Goal: Transaction & Acquisition: Purchase product/service

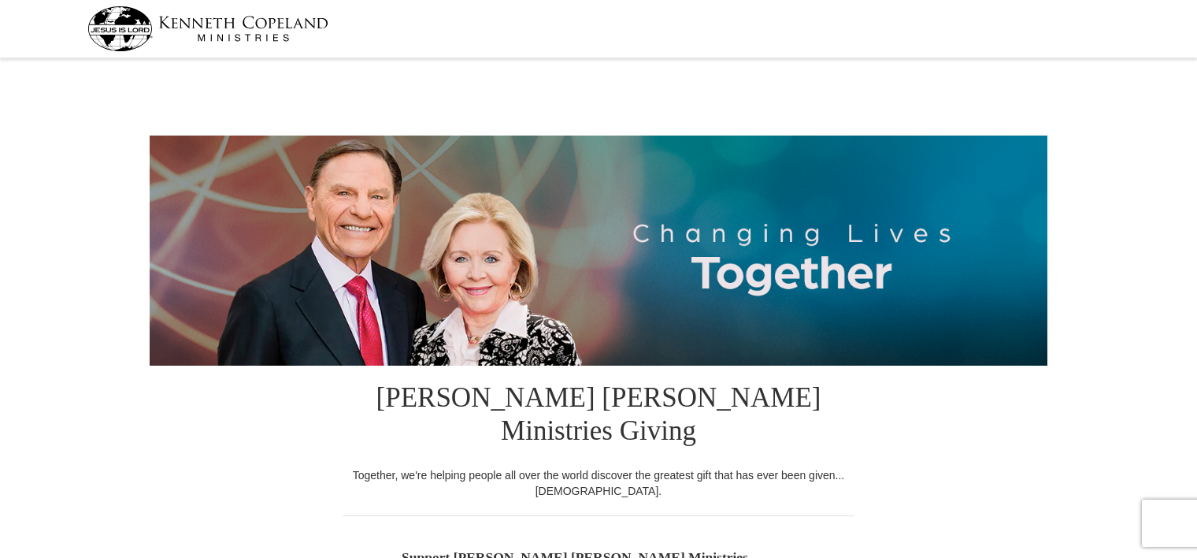
select select "NY"
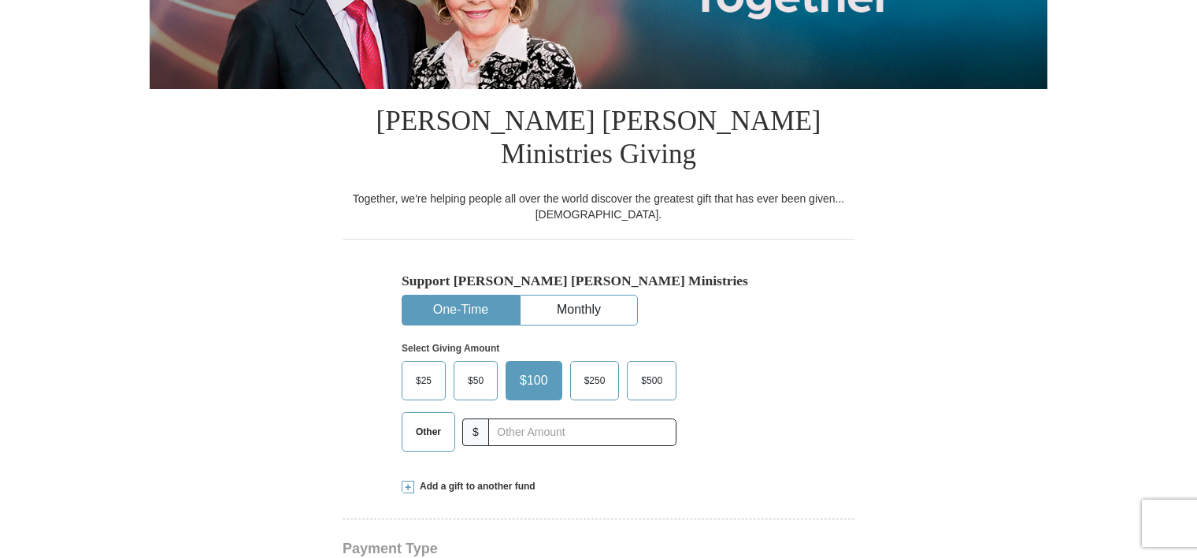
scroll to position [280, 0]
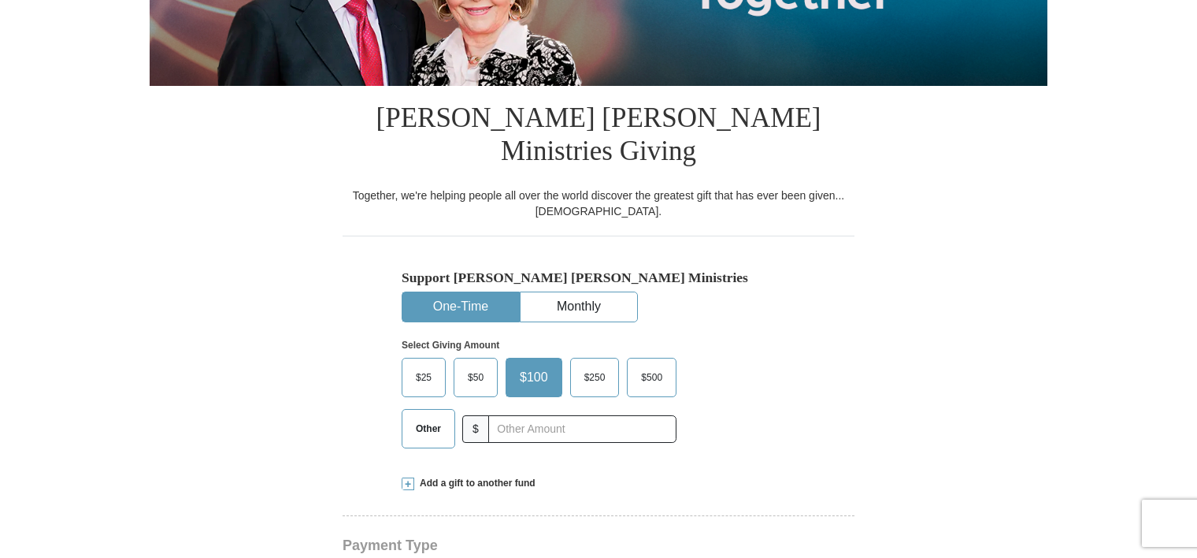
click at [426, 417] on span "Other" at bounding box center [428, 429] width 41 height 24
click at [0, 0] on input "Other" at bounding box center [0, 0] width 0 height 0
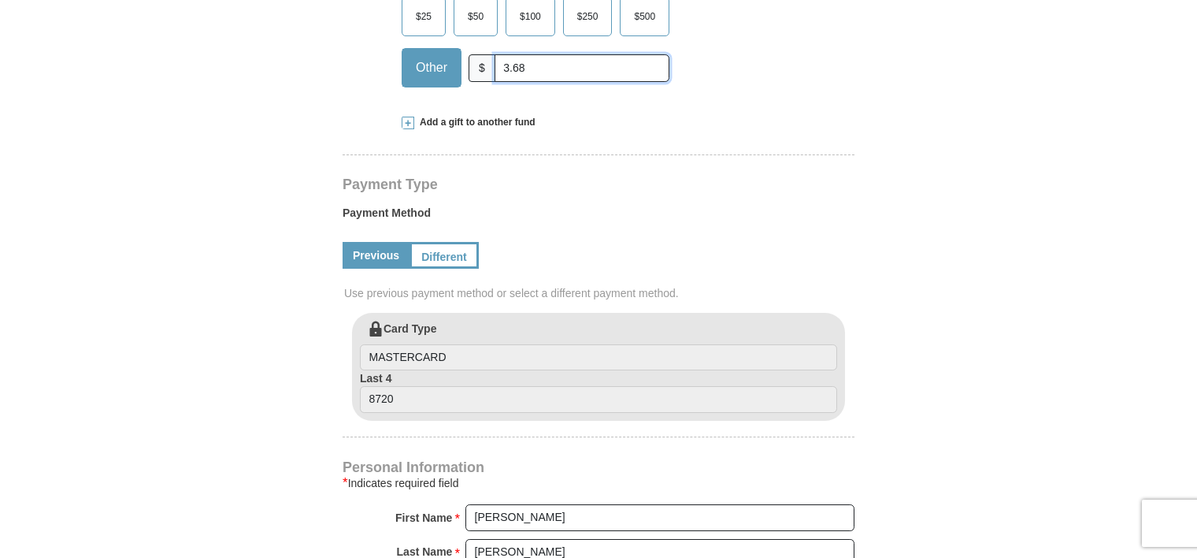
scroll to position [634, 0]
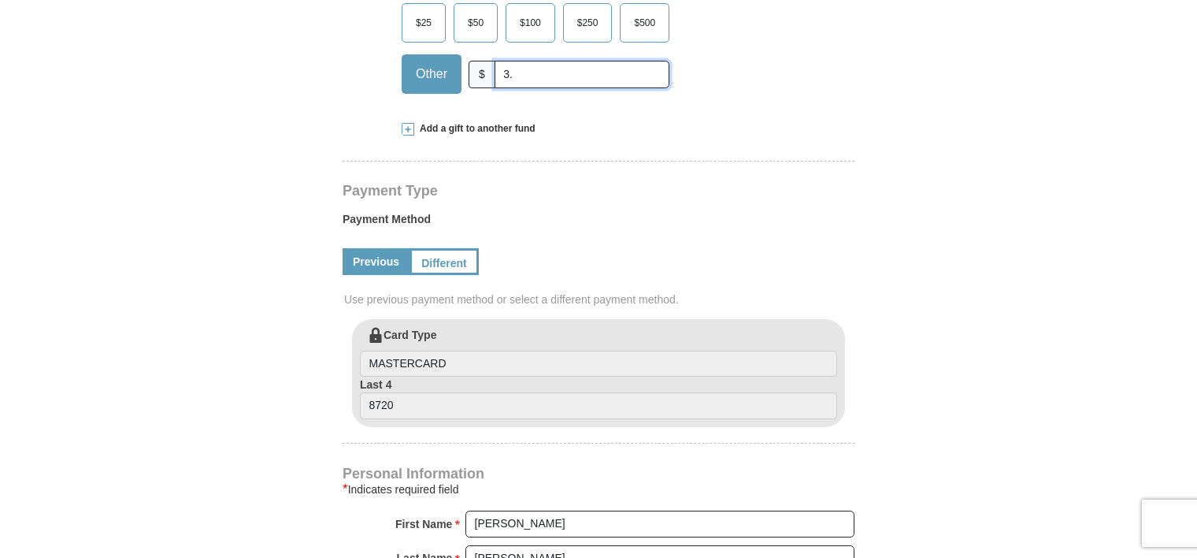
type input "3"
click at [442, 122] on span "Add a gift to another fund" at bounding box center [474, 128] width 121 height 13
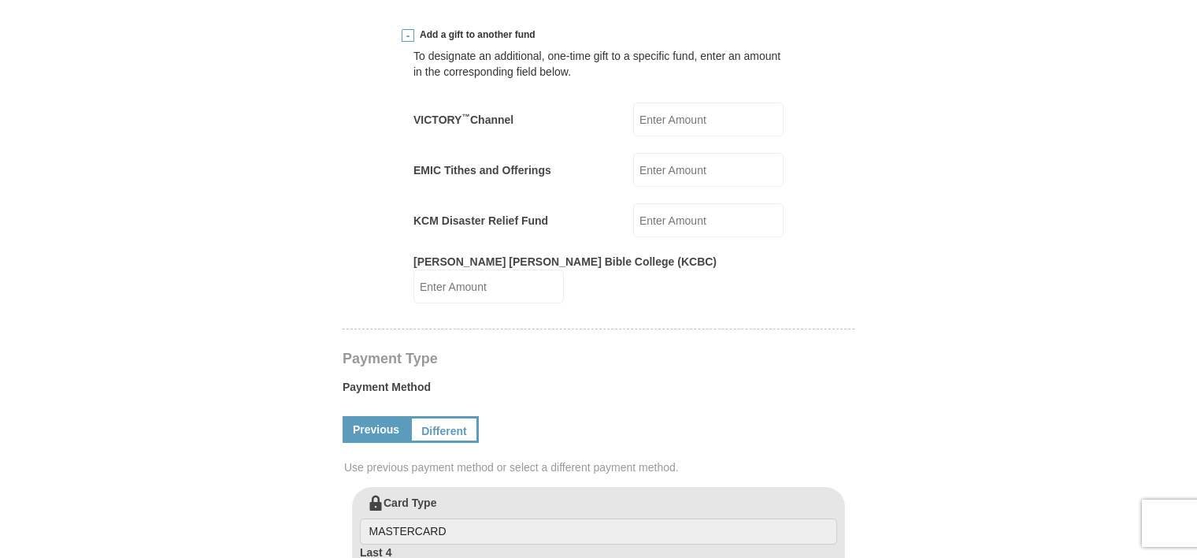
scroll to position [735, 0]
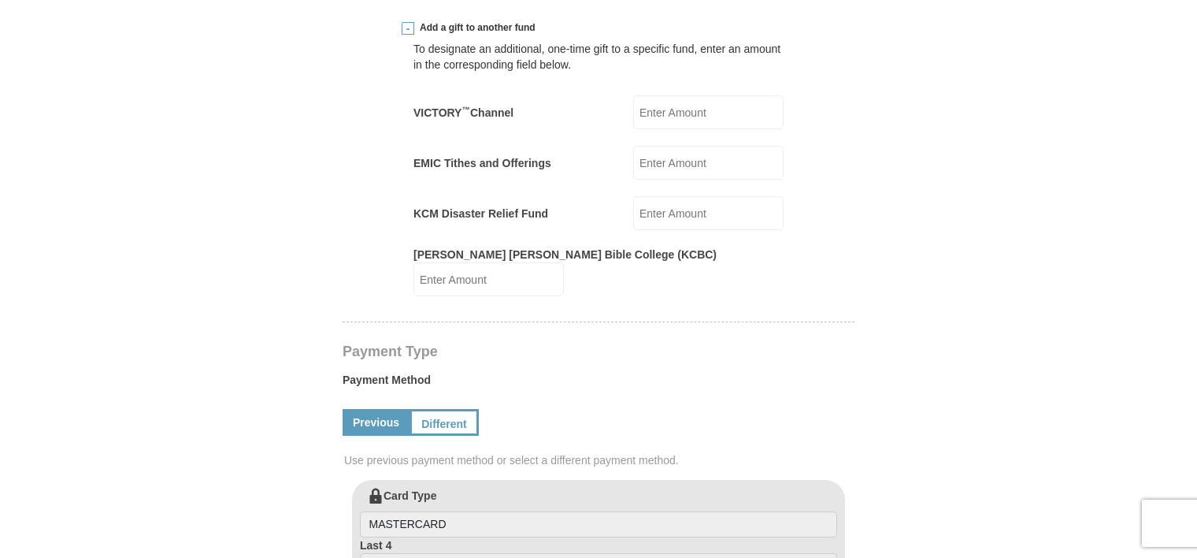
click at [650, 146] on input "EMIC Tithes and Offerings" at bounding box center [708, 163] width 150 height 34
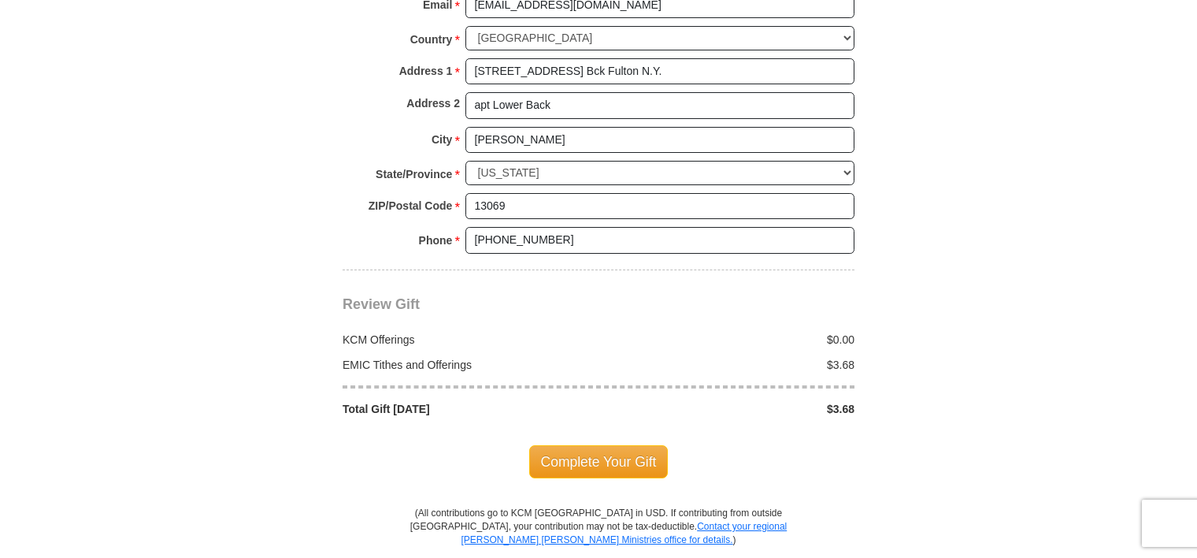
scroll to position [1525, 0]
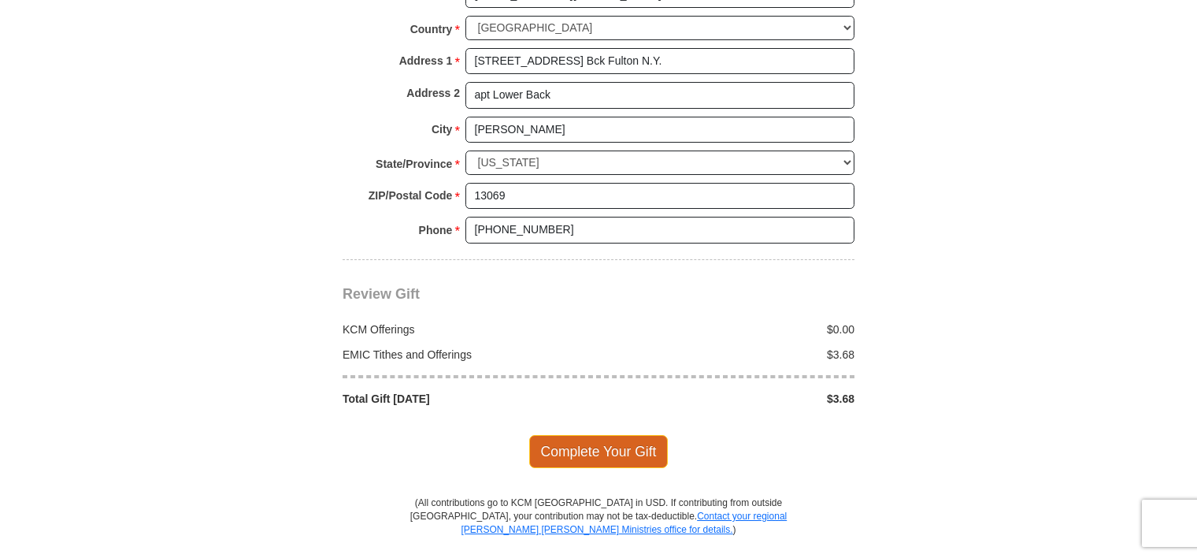
type input "3.68"
click at [639, 435] on span "Complete Your Gift" at bounding box center [598, 451] width 139 height 33
